Goal: Transaction & Acquisition: Purchase product/service

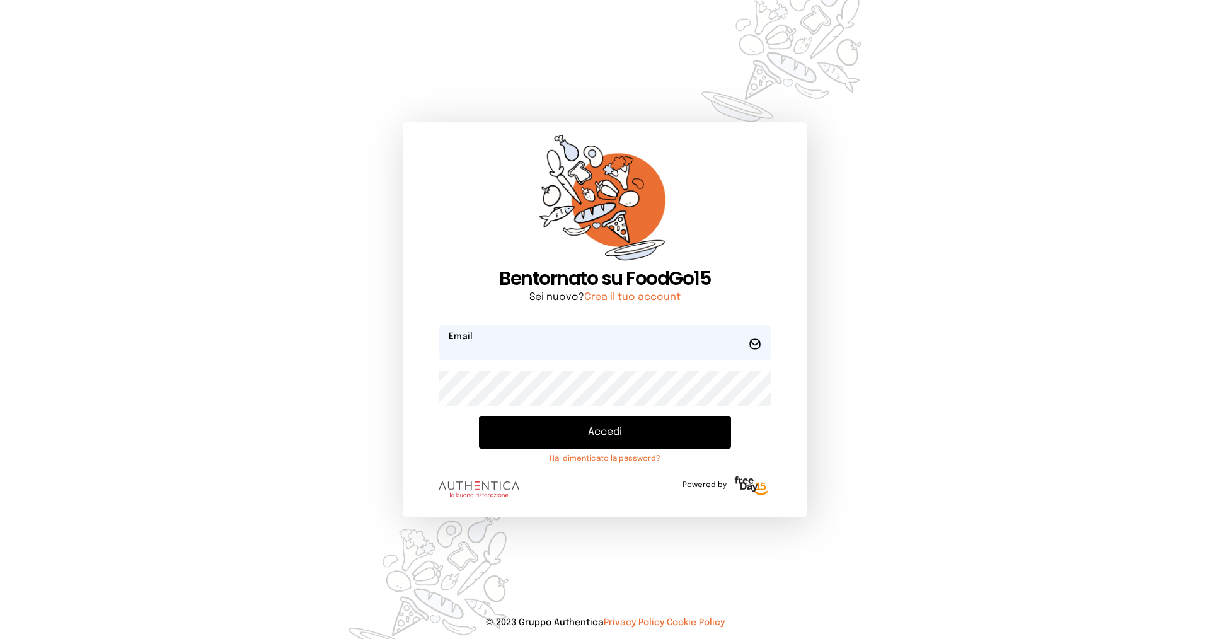
type input "**********"
click at [597, 439] on button "Accedi" at bounding box center [605, 432] width 252 height 33
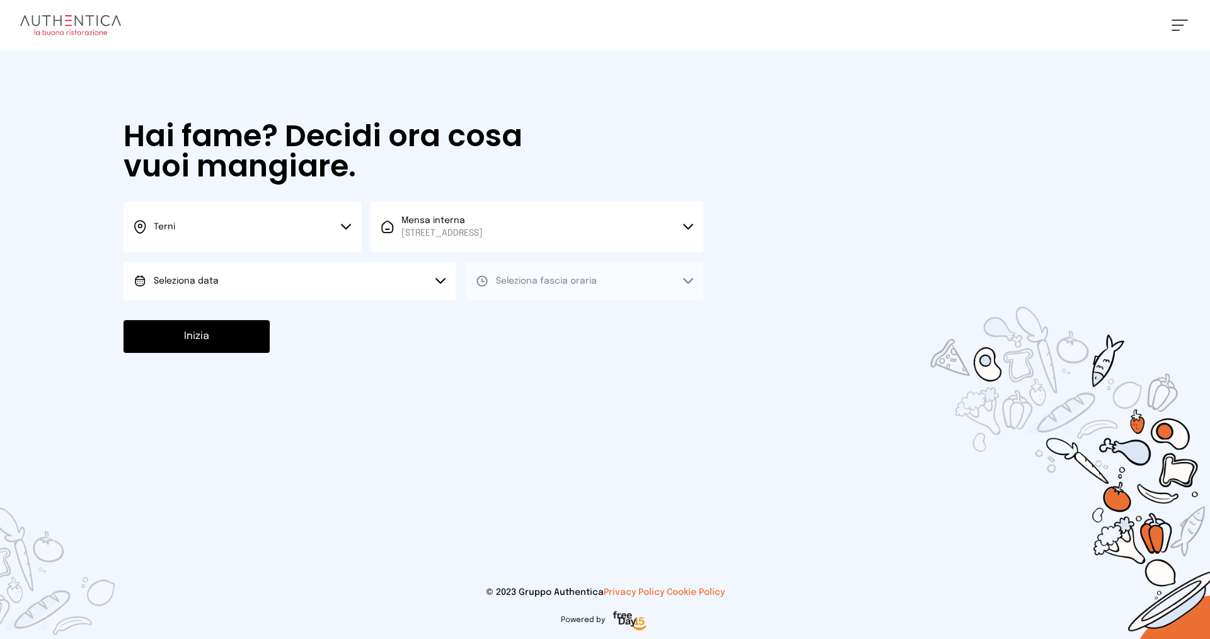
click at [317, 280] on button "Seleziona data" at bounding box center [290, 281] width 332 height 38
click at [313, 325] on li "[DATE], [DATE]" at bounding box center [290, 316] width 332 height 33
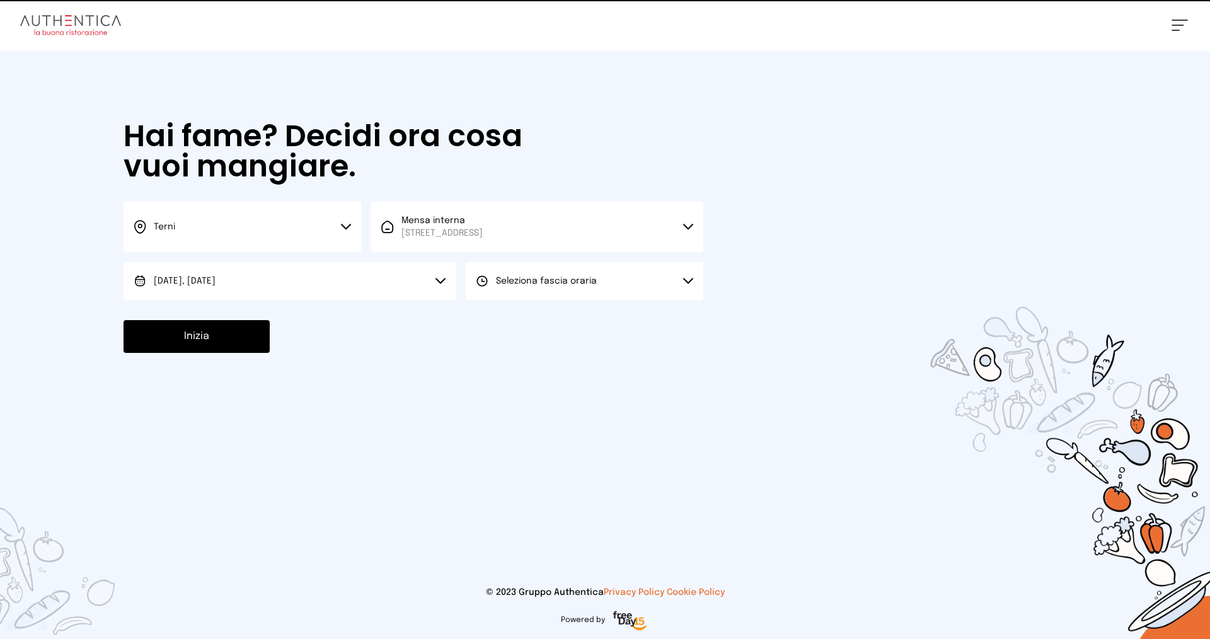
click at [501, 288] on button "Seleziona fascia oraria" at bounding box center [585, 281] width 238 height 38
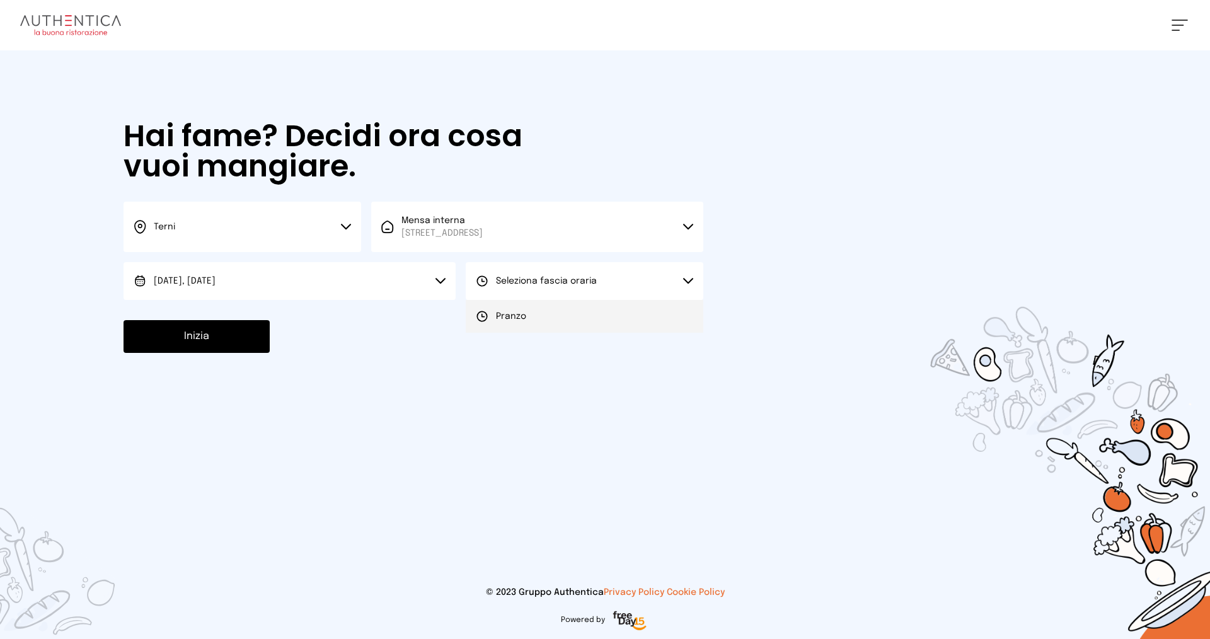
click at [507, 315] on span "Pranzo" at bounding box center [511, 316] width 30 height 13
click at [213, 333] on button "Inizia" at bounding box center [197, 336] width 146 height 33
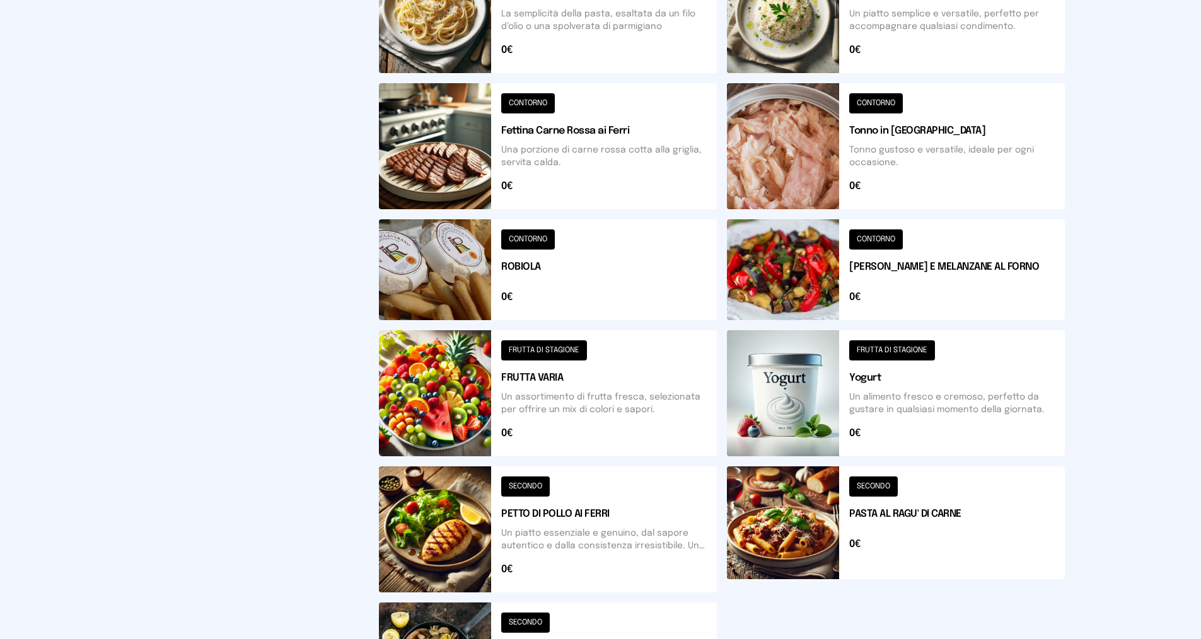
scroll to position [252, 0]
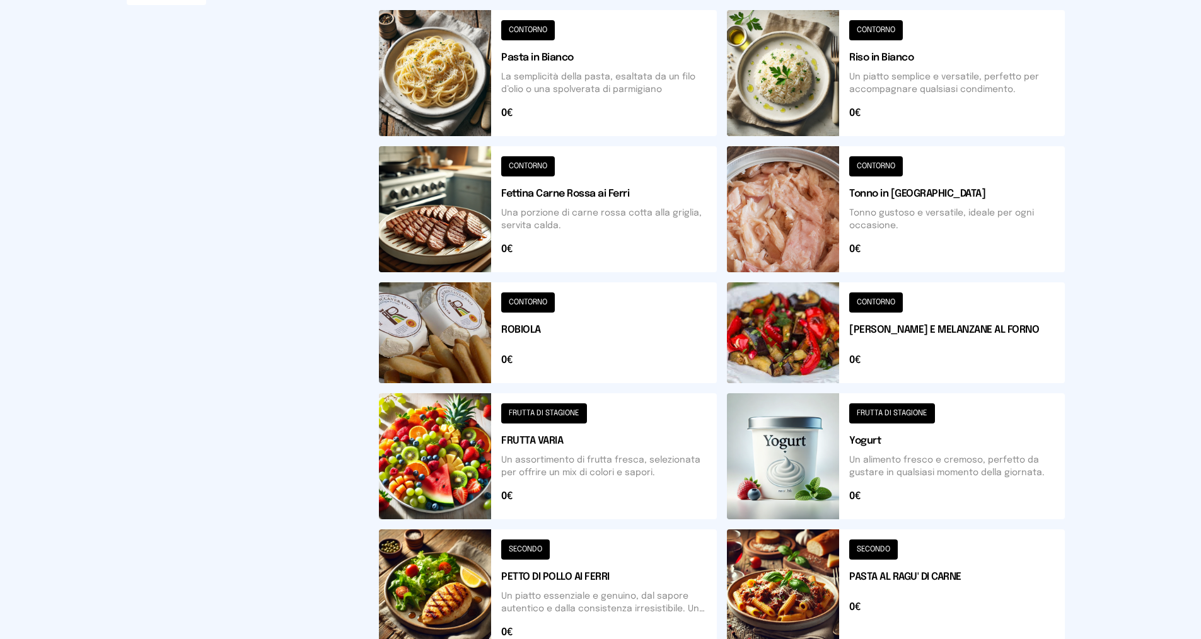
click at [912, 69] on button at bounding box center [896, 73] width 338 height 126
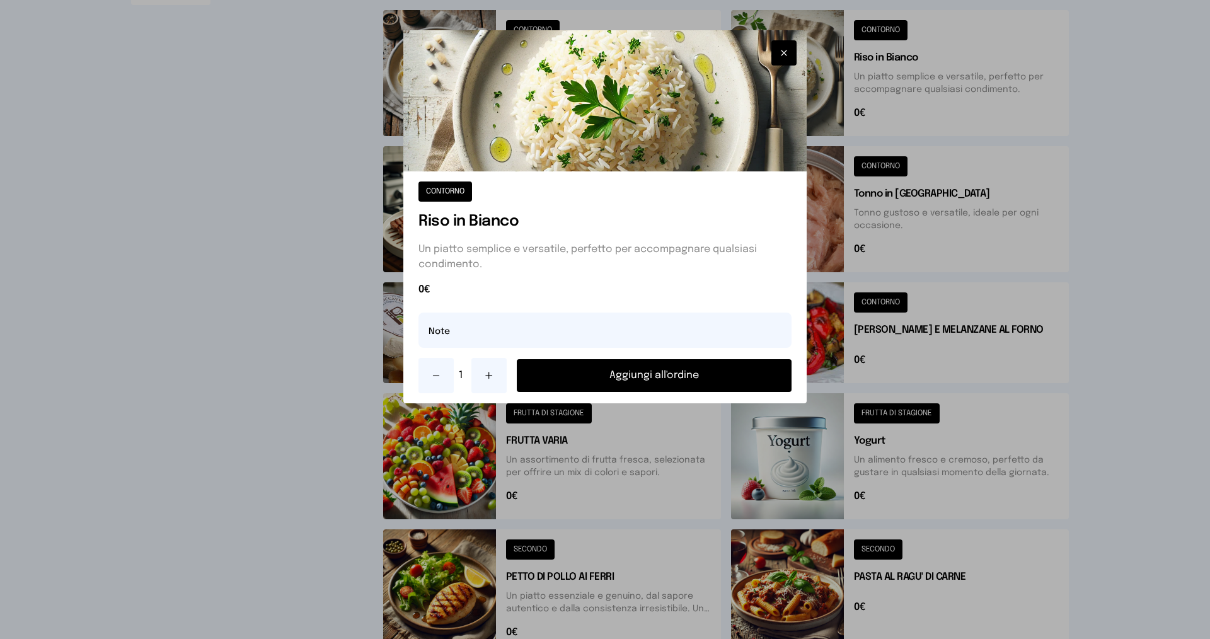
click at [640, 372] on button "Aggiungi all'ordine" at bounding box center [654, 375] width 275 height 33
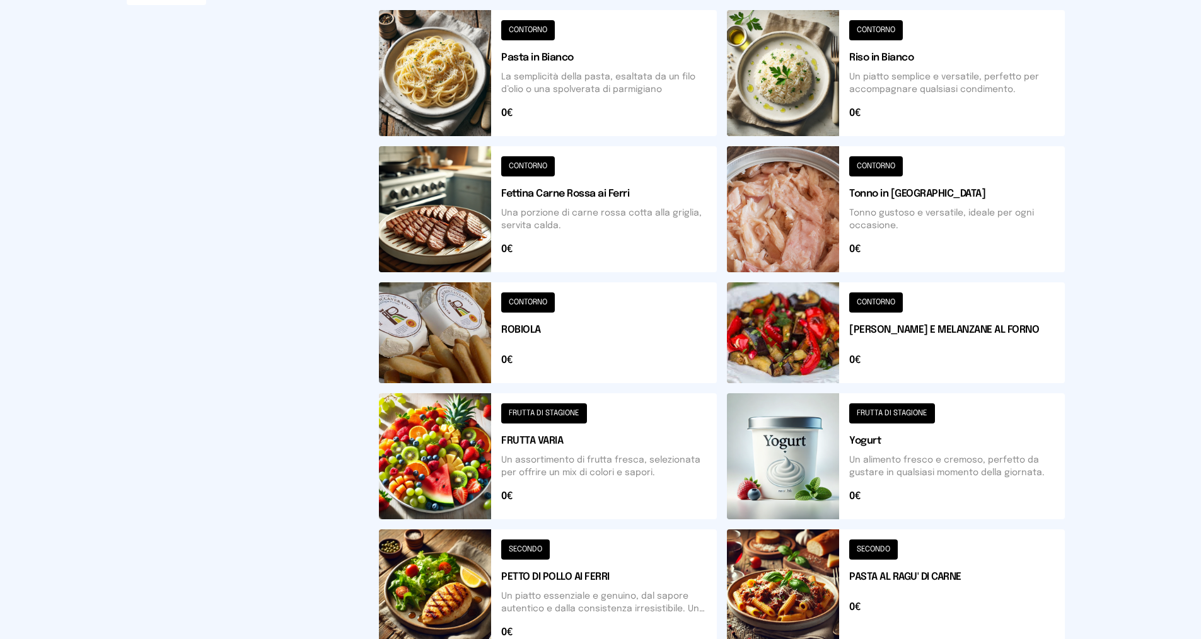
click at [937, 327] on button at bounding box center [896, 332] width 338 height 101
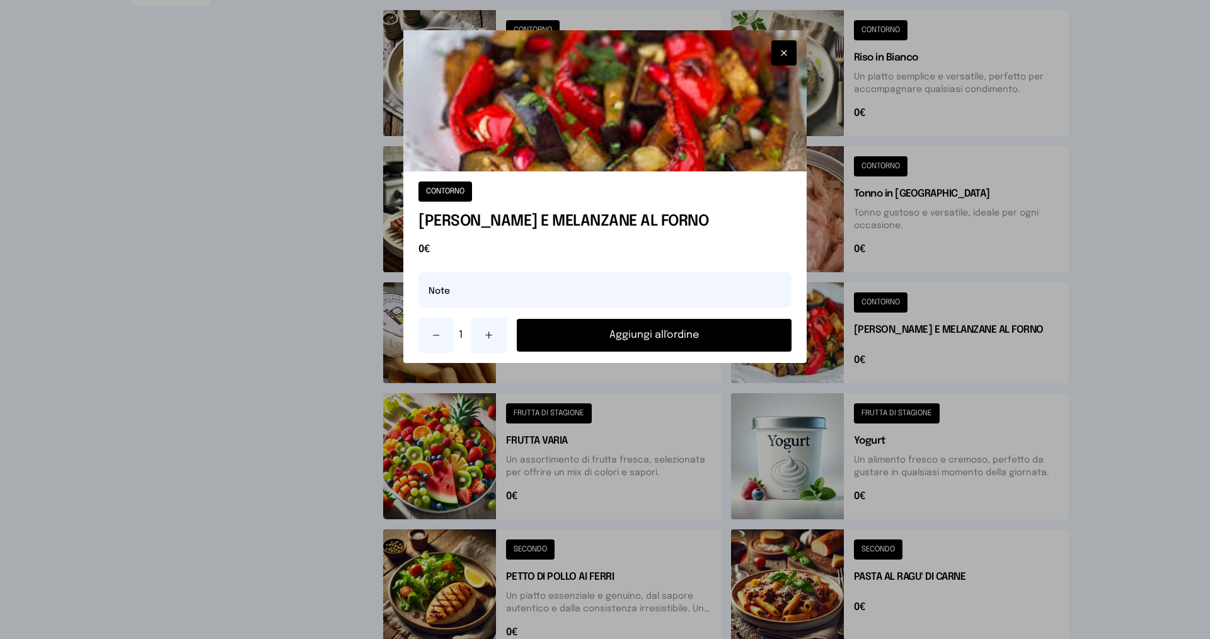
click at [678, 330] on button "Aggiungi all'ordine" at bounding box center [654, 335] width 275 height 33
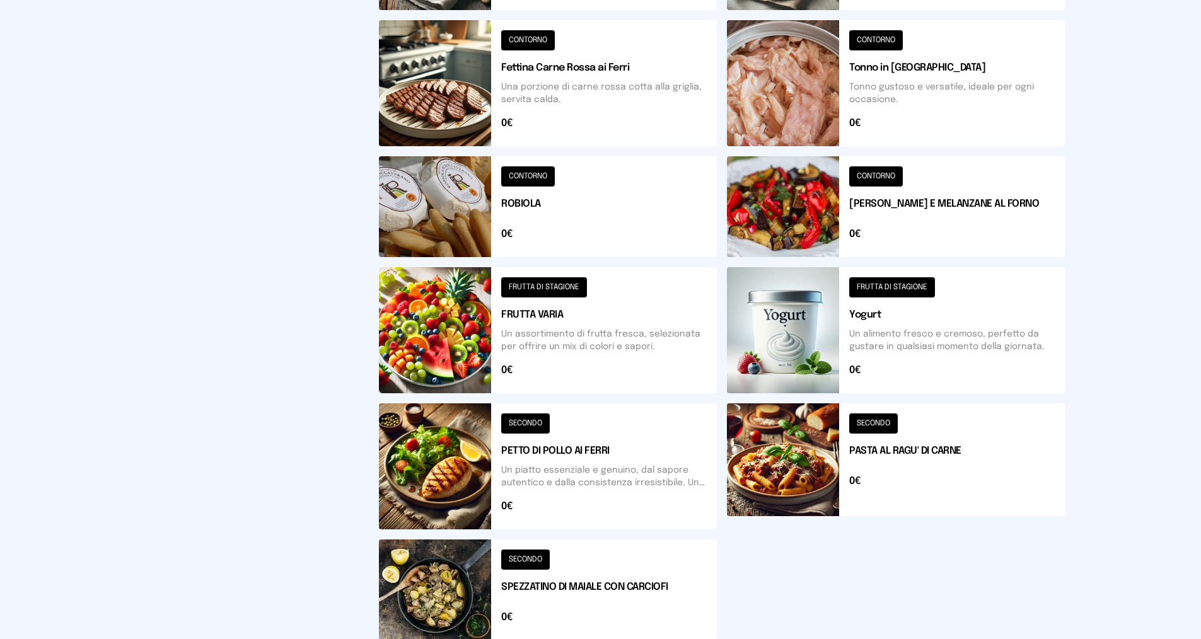
scroll to position [441, 0]
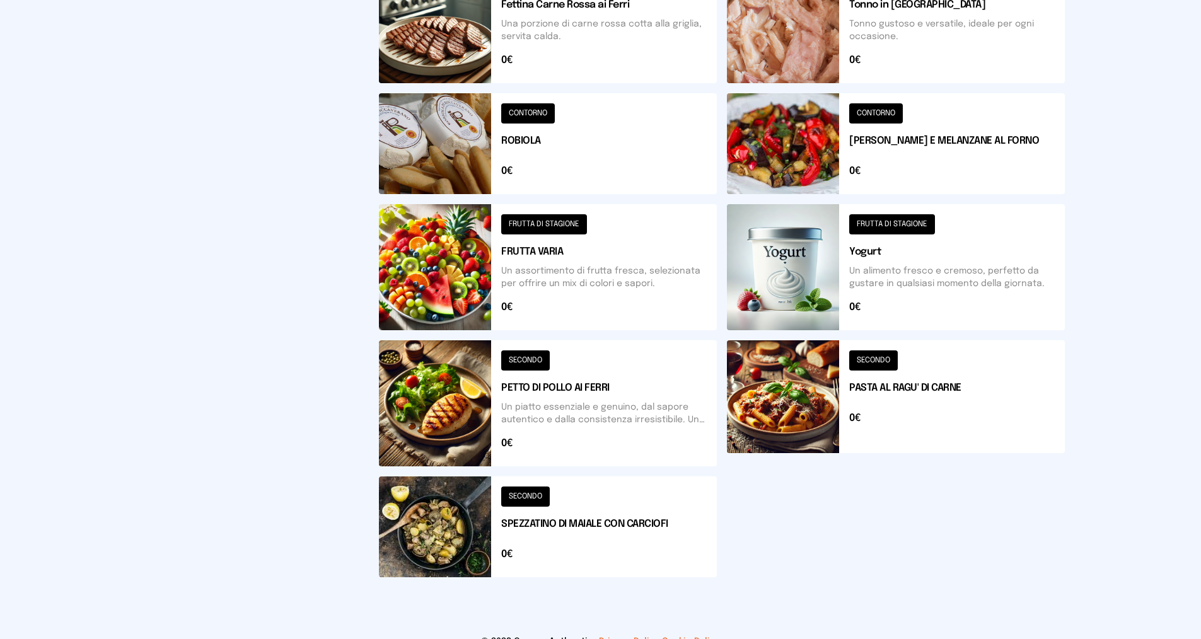
click at [600, 516] on button at bounding box center [548, 527] width 338 height 101
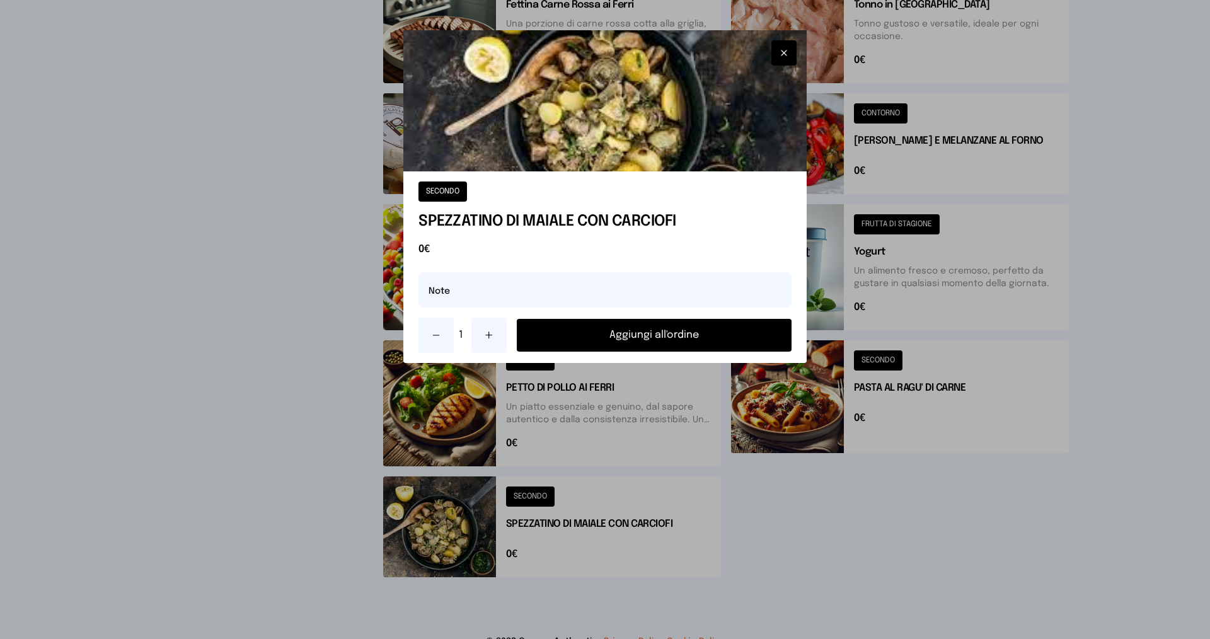
click at [639, 345] on button "Aggiungi all'ordine" at bounding box center [654, 335] width 275 height 33
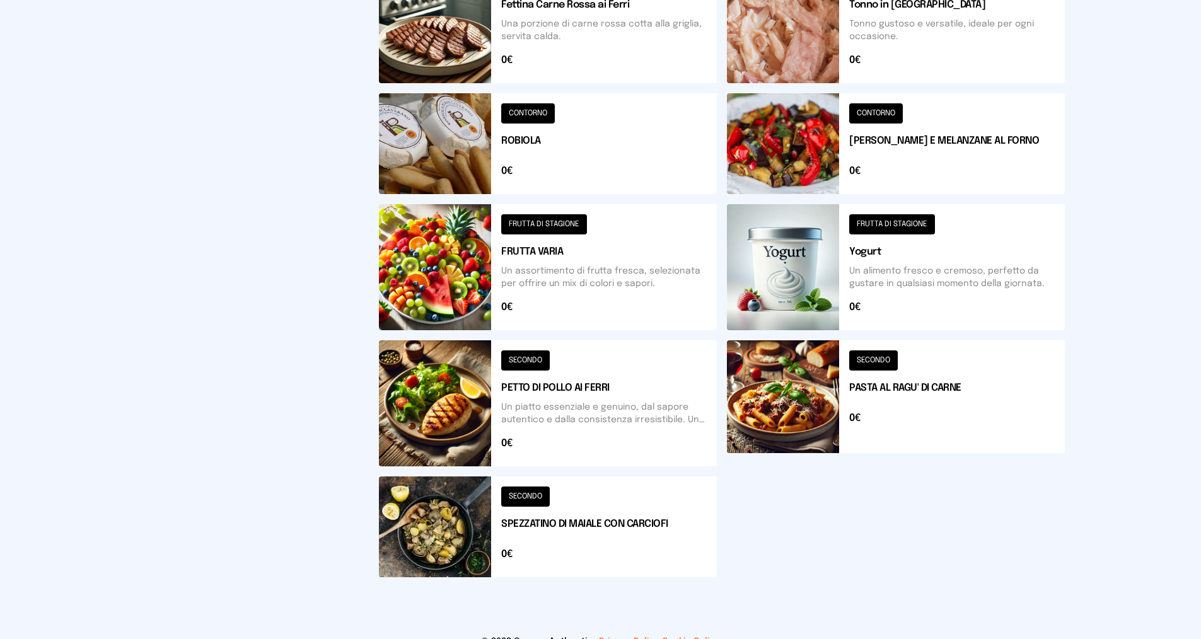
scroll to position [0, 0]
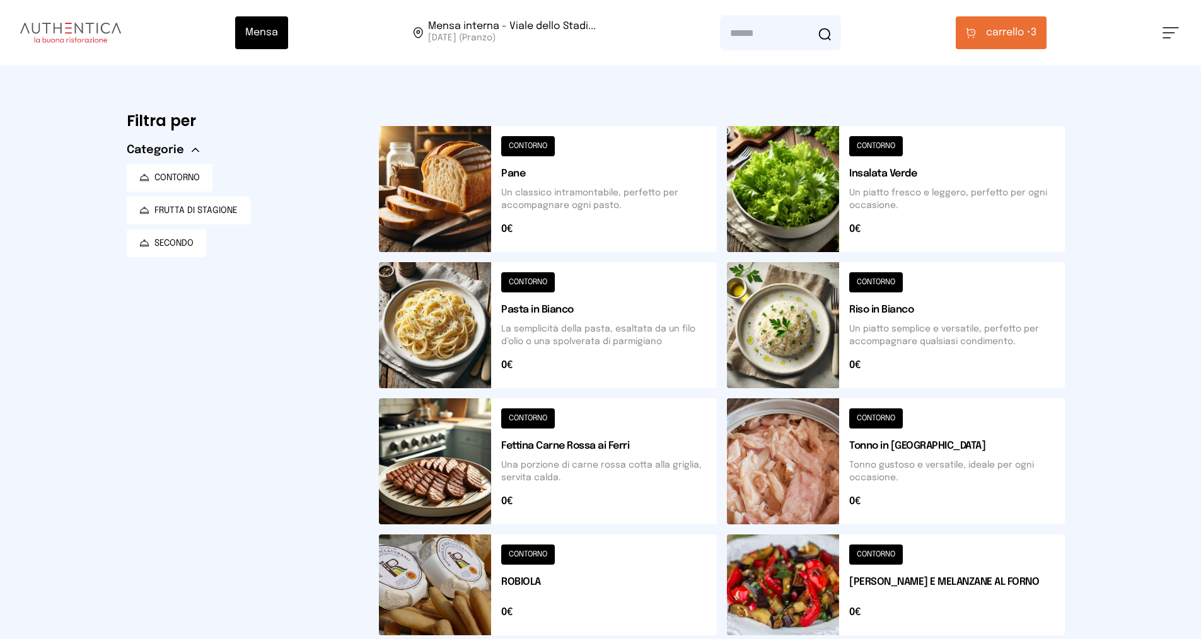
click at [1016, 38] on span "carrello •" at bounding box center [1008, 32] width 45 height 15
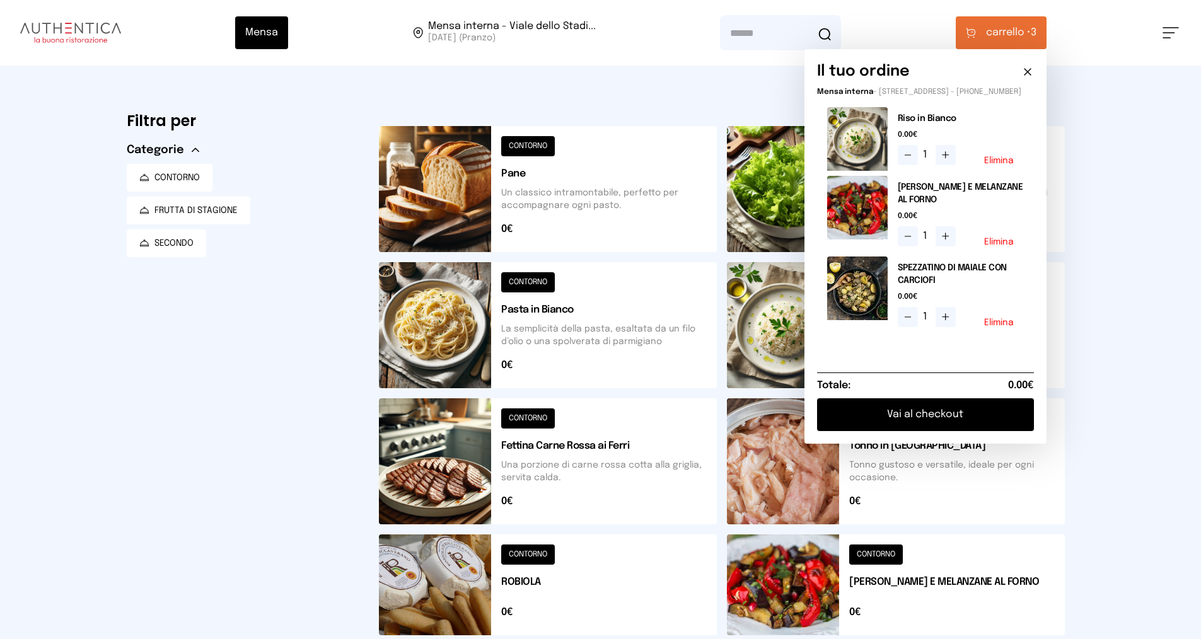
click at [521, 583] on button at bounding box center [548, 585] width 338 height 101
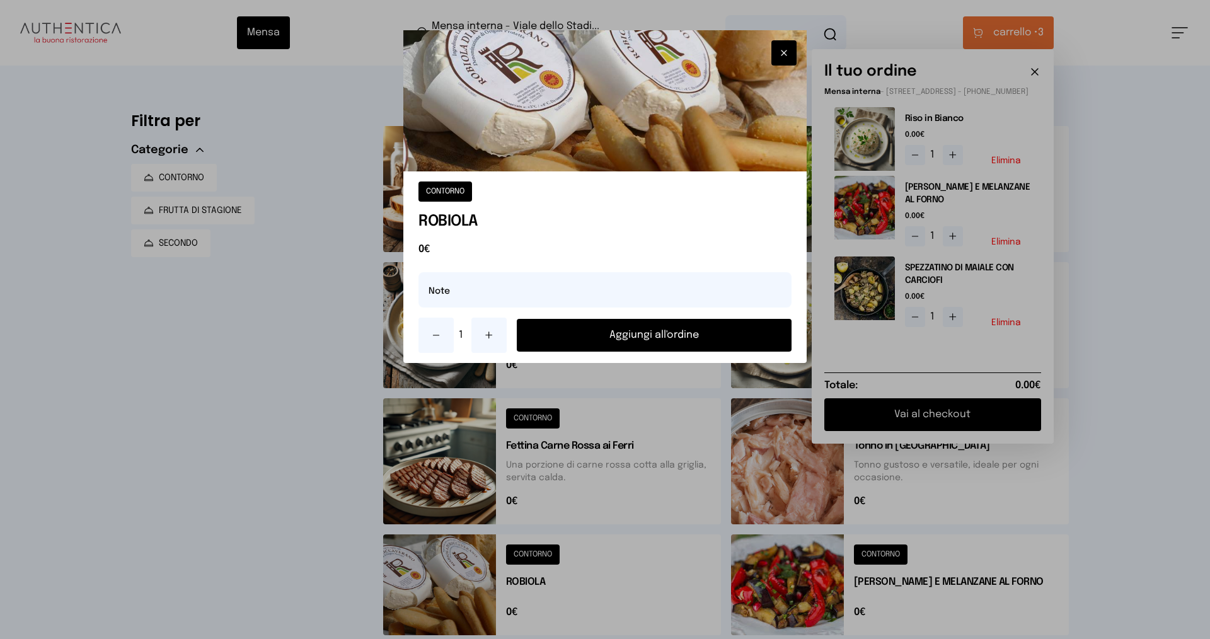
click at [640, 323] on button "Aggiungi all'ordine" at bounding box center [654, 335] width 275 height 33
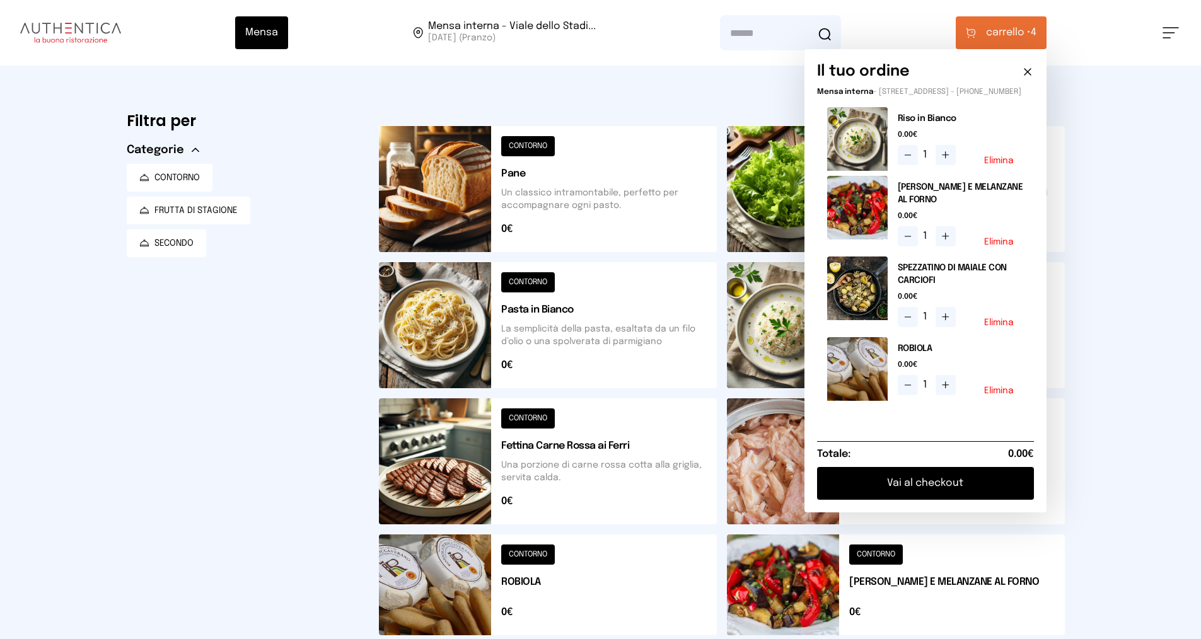
click at [927, 490] on button "Vai al checkout" at bounding box center [925, 483] width 217 height 33
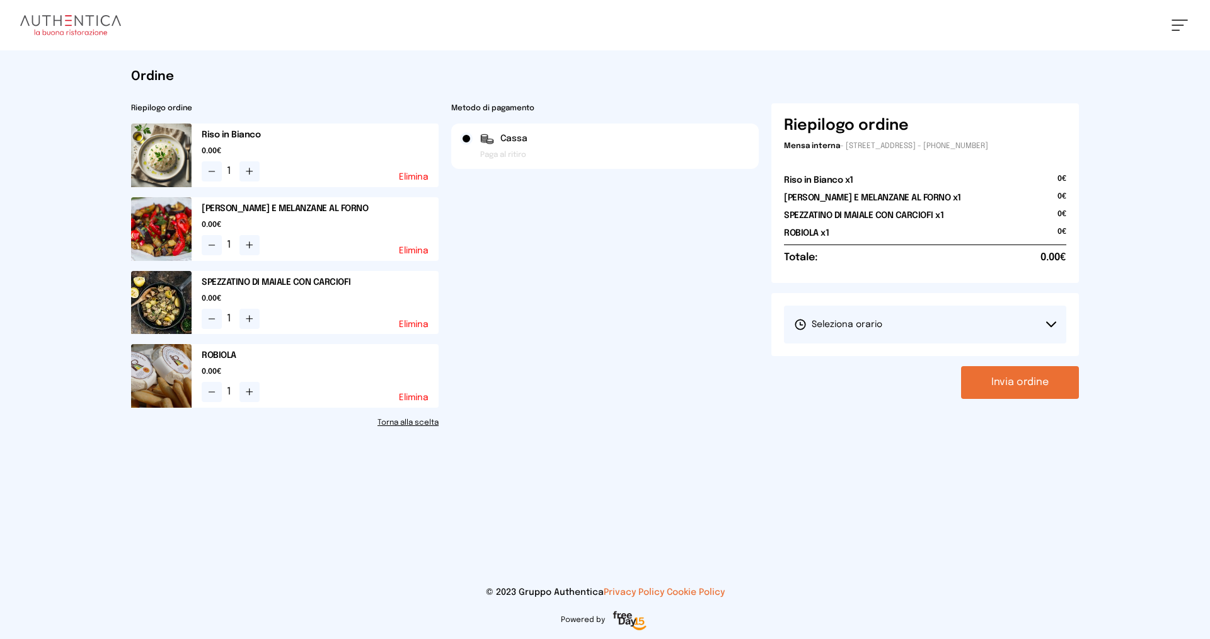
click at [969, 323] on button "Seleziona orario" at bounding box center [925, 325] width 282 height 38
click at [924, 353] on li "1° Turno (13:00 - 15:00)" at bounding box center [925, 360] width 282 height 33
click at [993, 383] on button "Invia ordine" at bounding box center [1020, 382] width 118 height 33
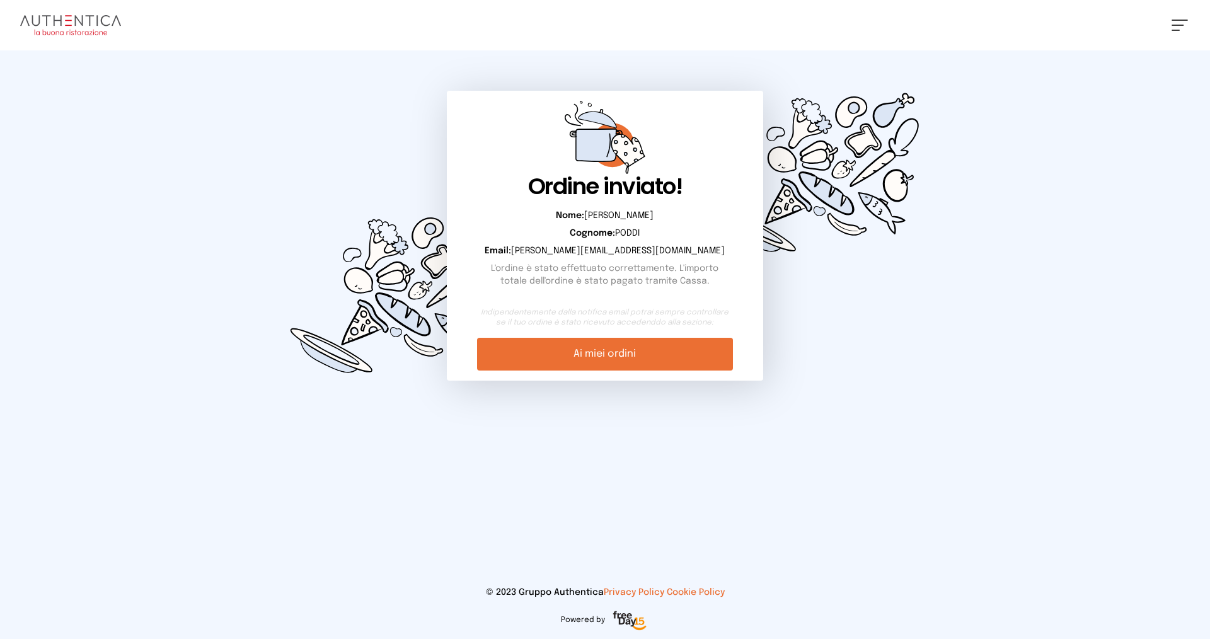
click at [640, 356] on link "Ai miei ordini" at bounding box center [604, 354] width 255 height 33
